Goal: Answer question/provide support

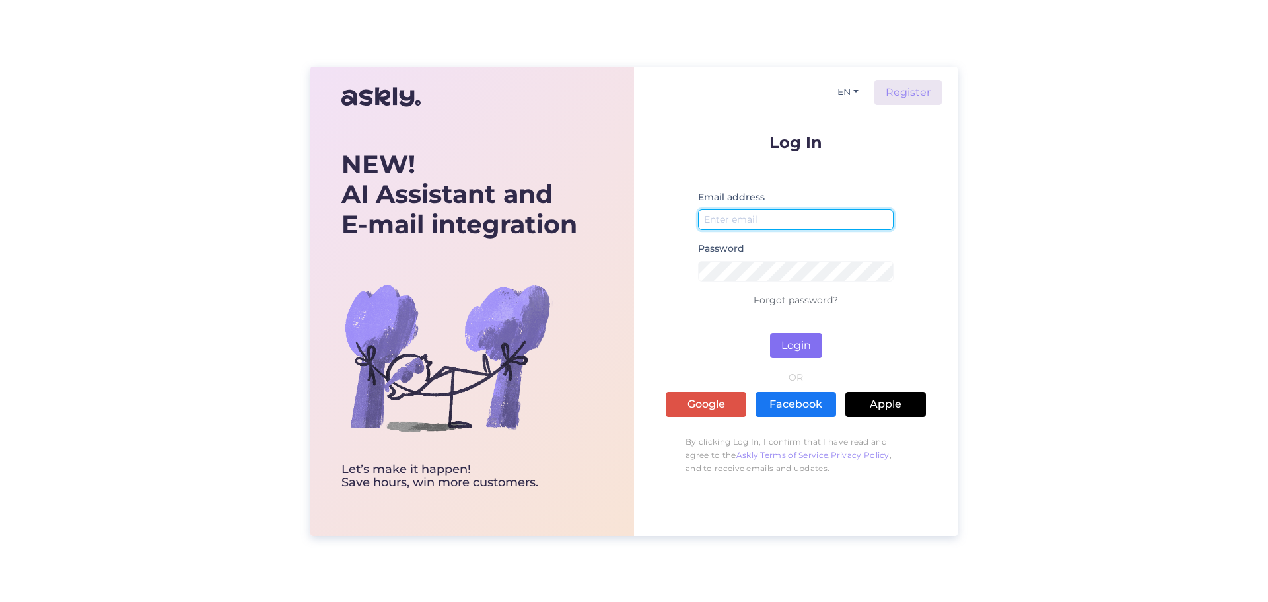
type input "[EMAIL_ADDRESS][DOMAIN_NAME]"
click at [790, 356] on button "Login" at bounding box center [796, 345] width 52 height 25
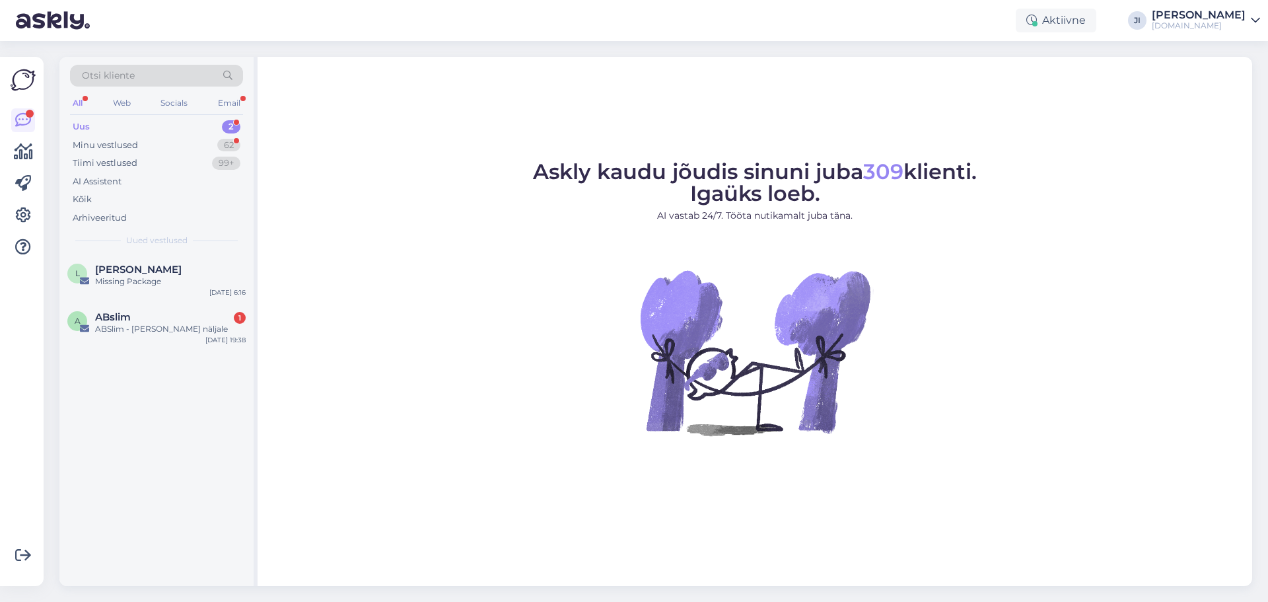
click at [228, 123] on div "2" at bounding box center [231, 126] width 18 height 13
click at [168, 269] on div "[PERSON_NAME]" at bounding box center [170, 269] width 151 height 12
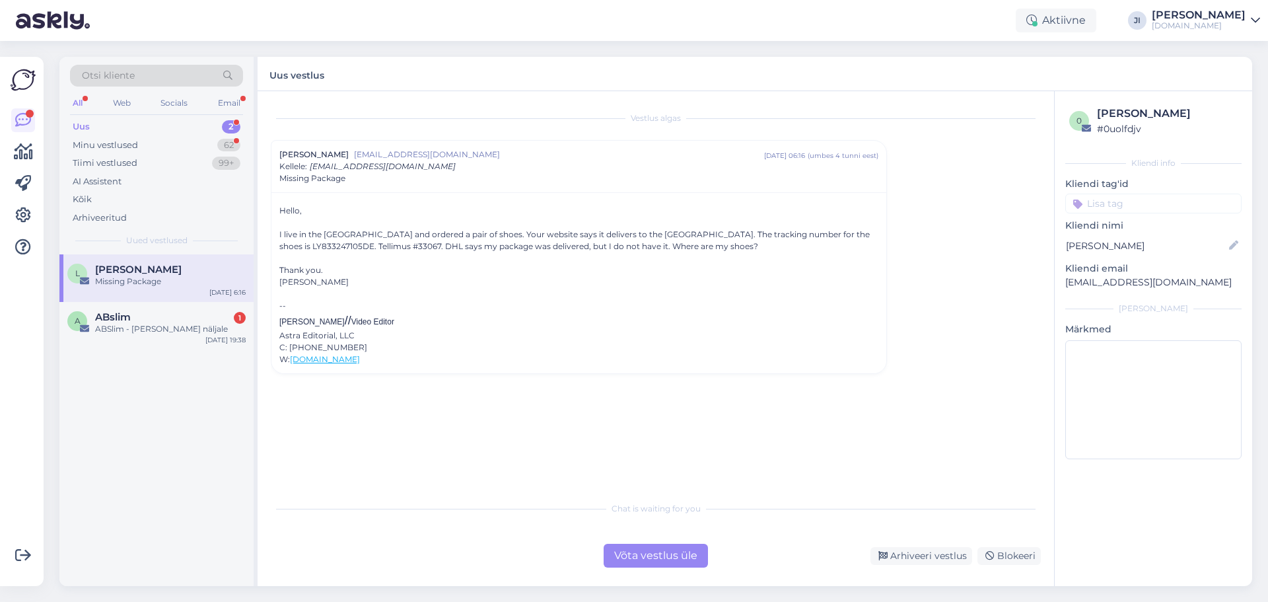
click at [1125, 205] on input at bounding box center [1153, 203] width 176 height 20
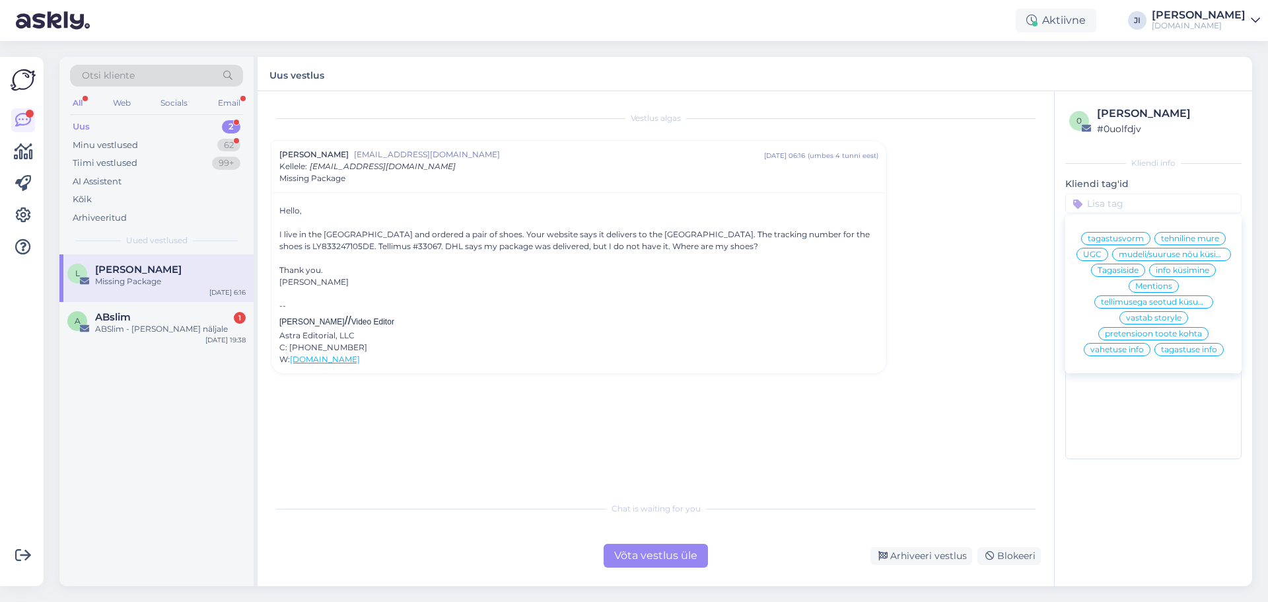
click at [1170, 299] on span "tellimusega seotud küsumus" at bounding box center [1154, 302] width 106 height 8
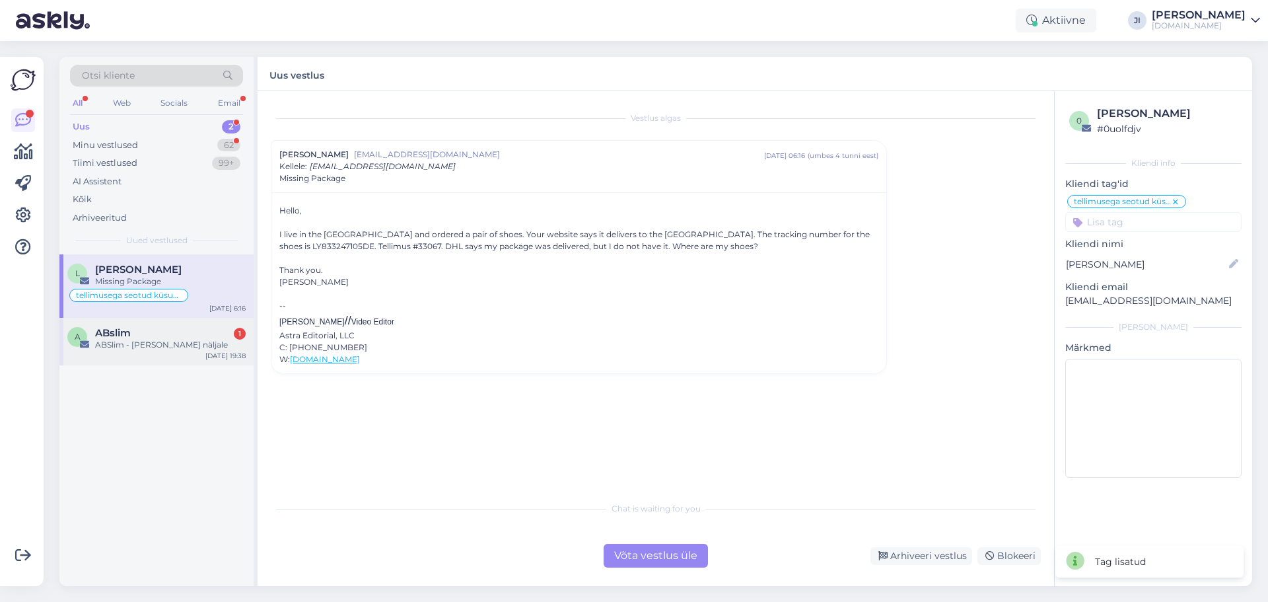
click at [170, 333] on div "ABslim 1" at bounding box center [170, 333] width 151 height 12
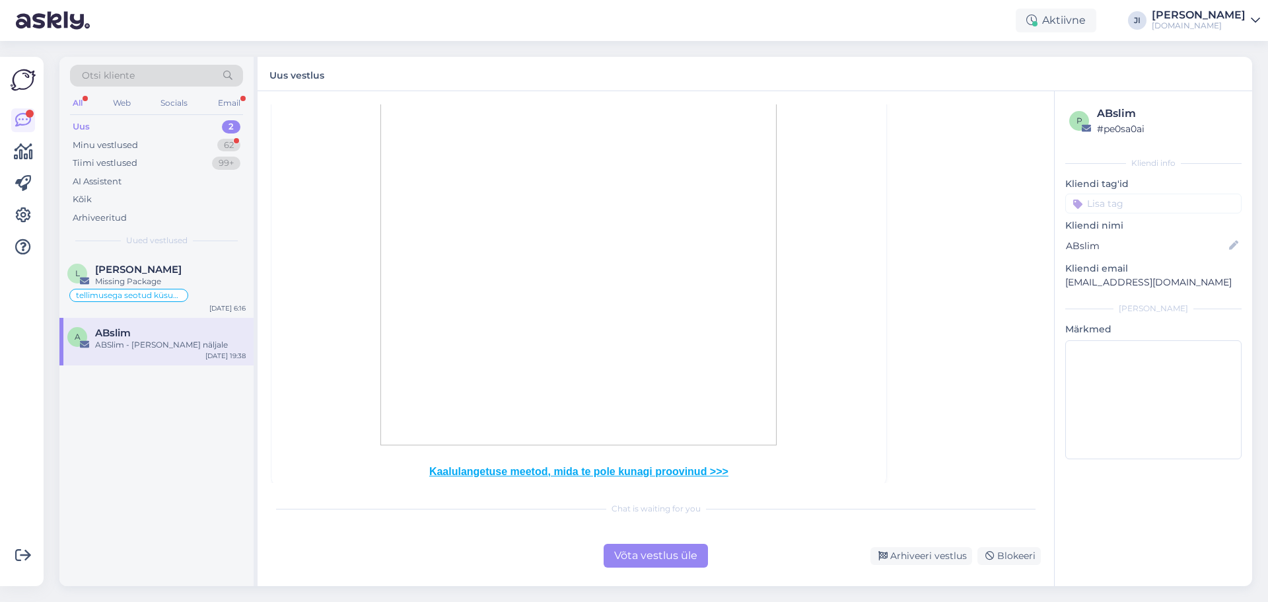
scroll to position [198, 0]
click at [674, 556] on div "Võta vestlus üle" at bounding box center [656, 555] width 104 height 24
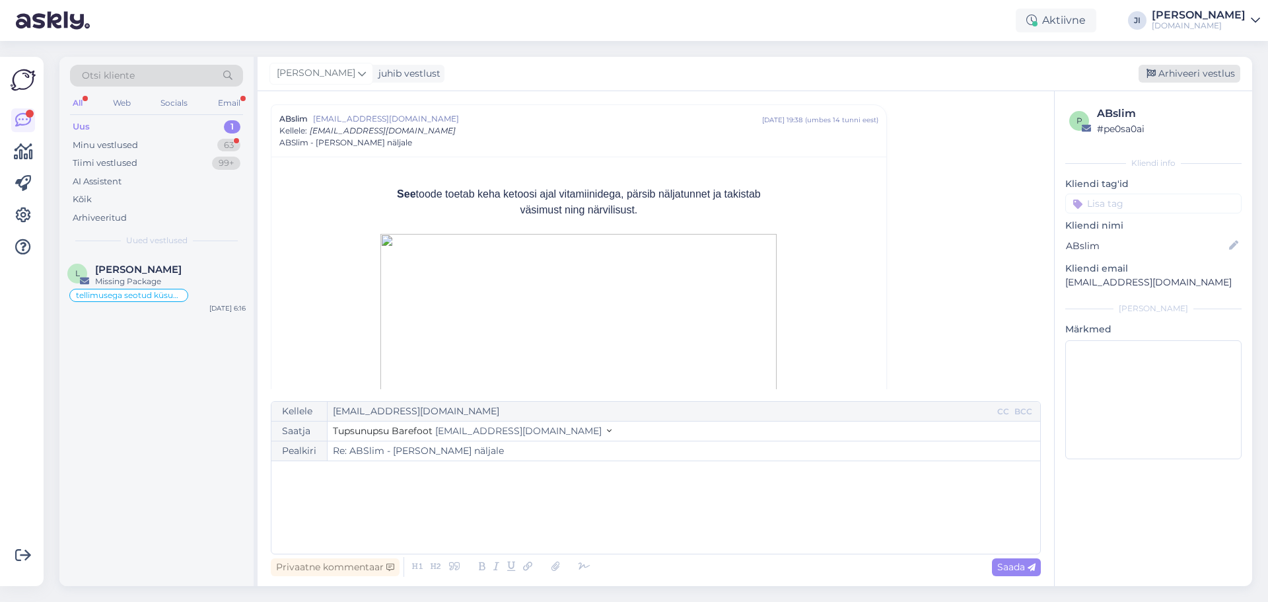
click at [1181, 75] on div "Arhiveeri vestlus" at bounding box center [1190, 74] width 102 height 18
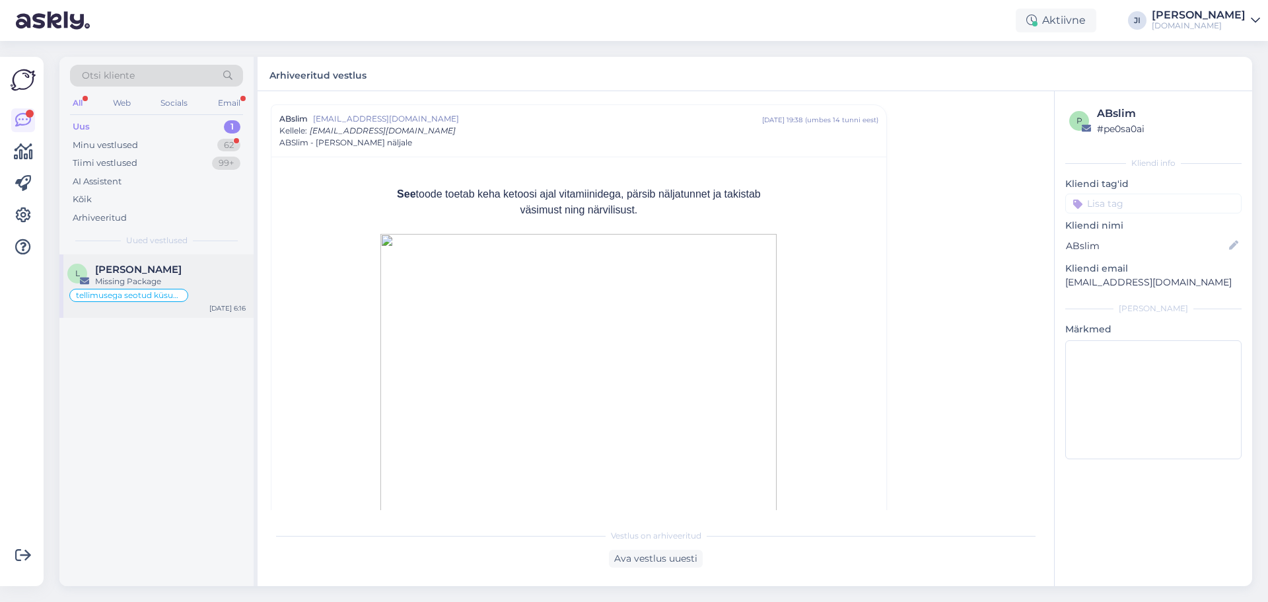
click at [140, 278] on div "Missing Package" at bounding box center [170, 281] width 151 height 12
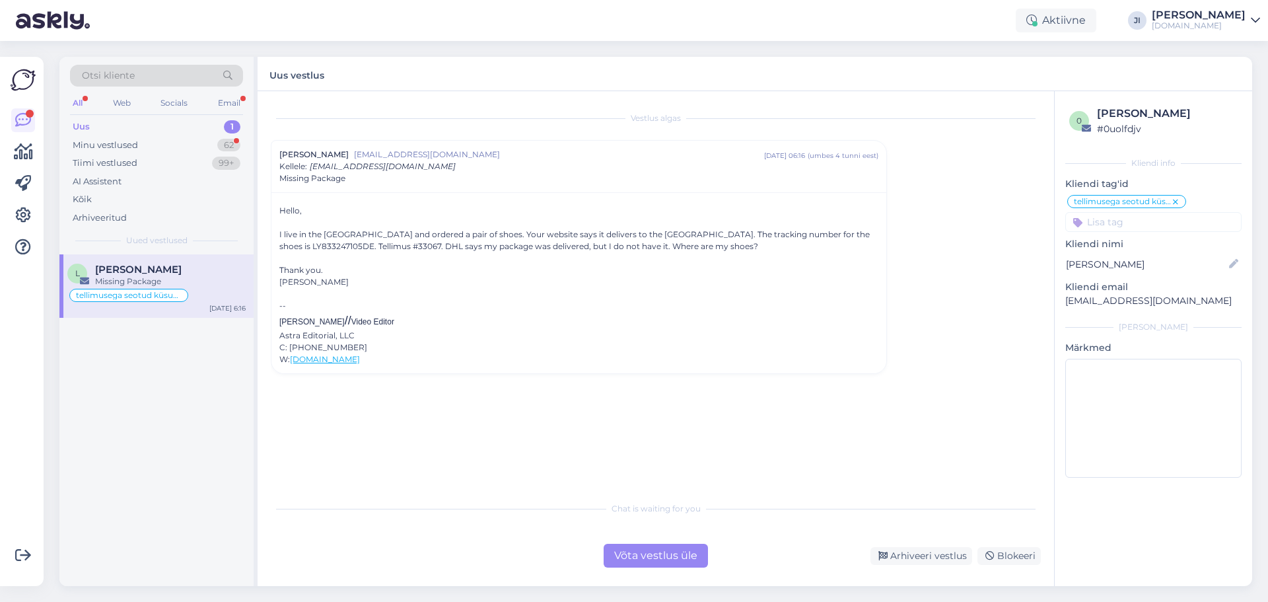
scroll to position [0, 0]
click at [205, 147] on div "Minu vestlused 62" at bounding box center [156, 145] width 173 height 18
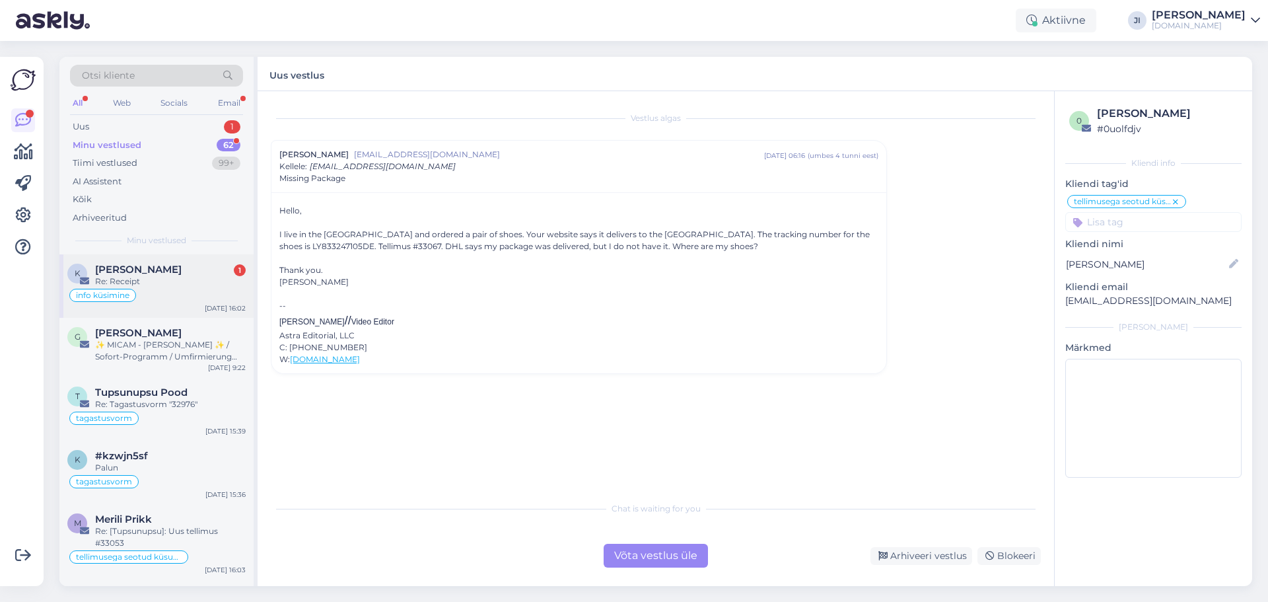
click at [193, 269] on div "Kadi Kuus 1" at bounding box center [170, 269] width 151 height 12
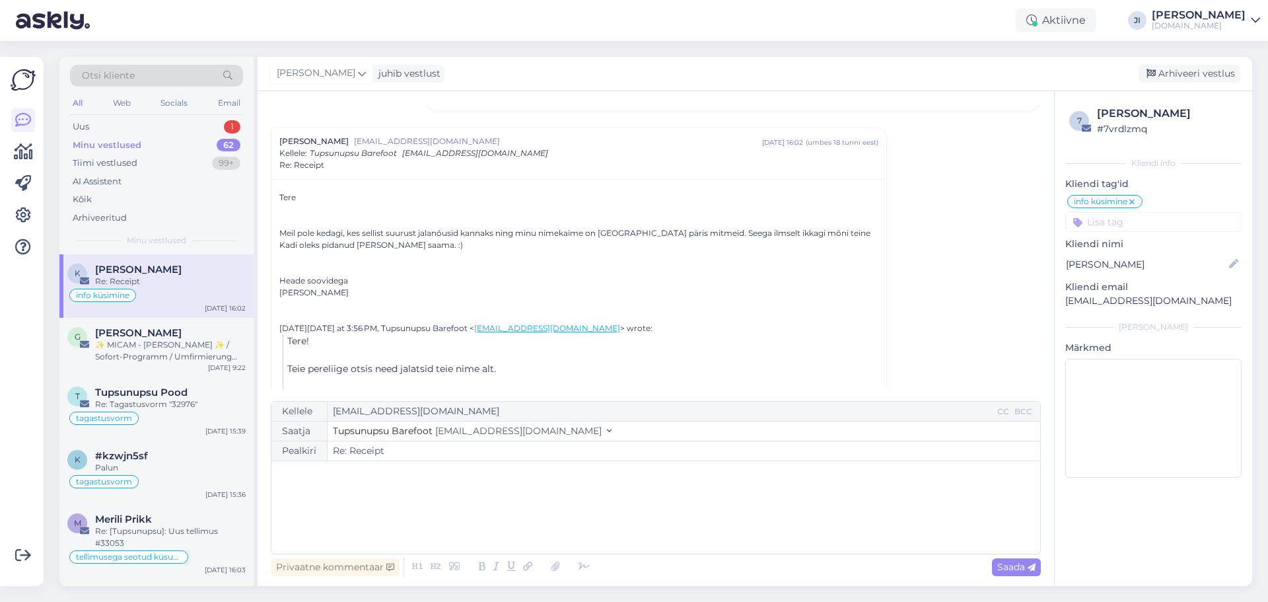
scroll to position [158, 0]
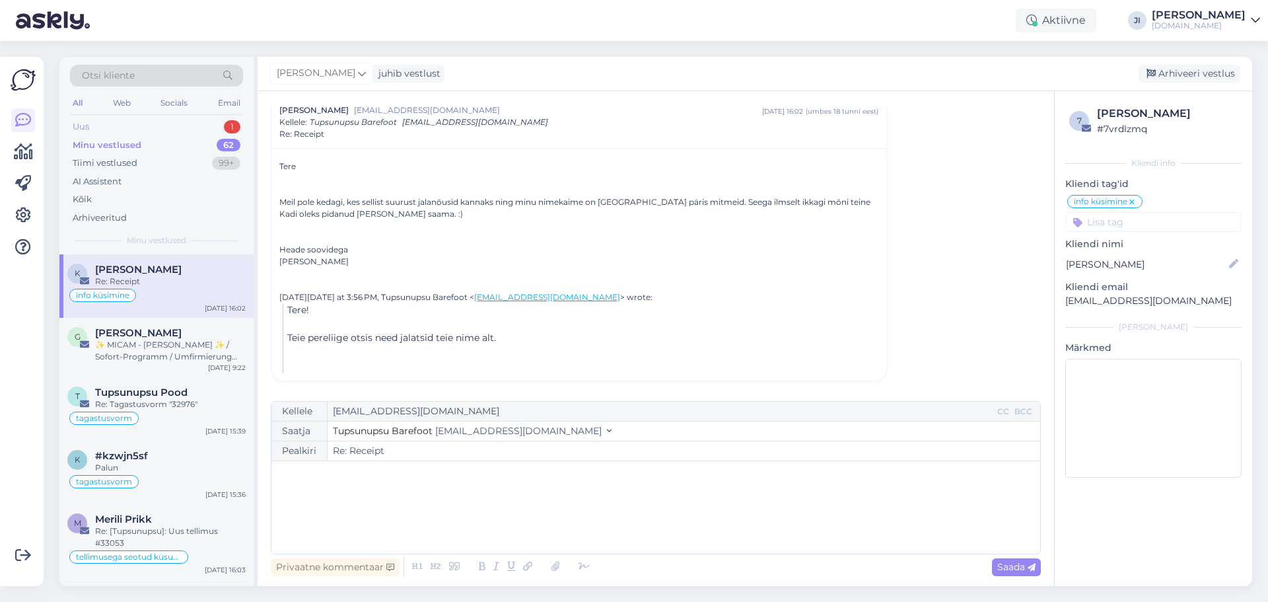
click at [190, 125] on div "Uus 1" at bounding box center [156, 127] width 173 height 18
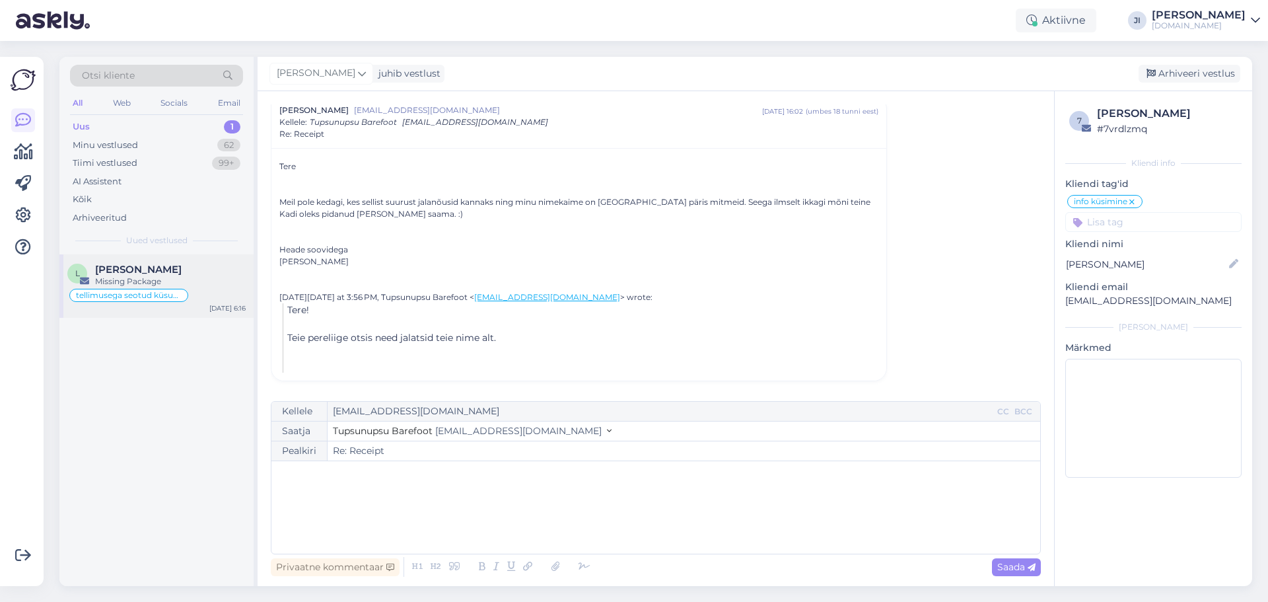
click at [180, 269] on div "[PERSON_NAME]" at bounding box center [170, 269] width 151 height 12
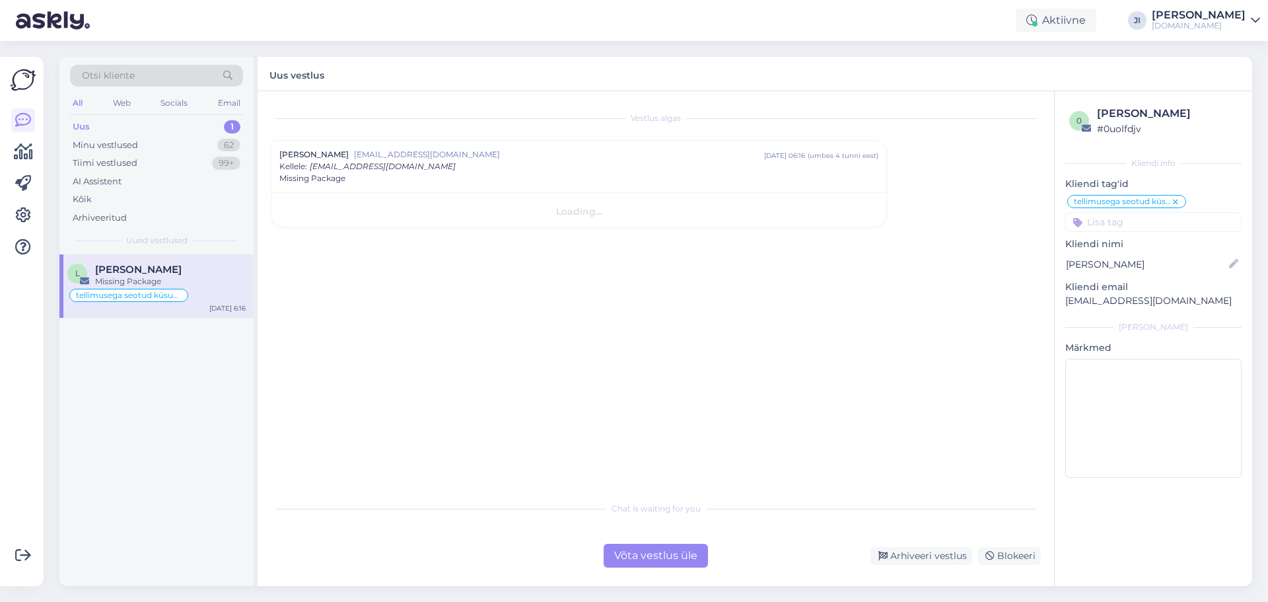
scroll to position [0, 0]
